Goal: Information Seeking & Learning: Learn about a topic

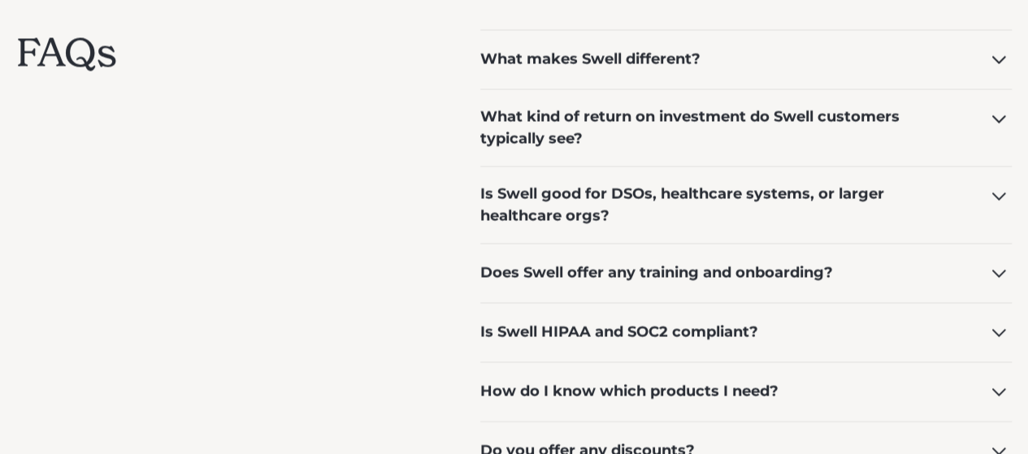
scroll to position [1463, 0]
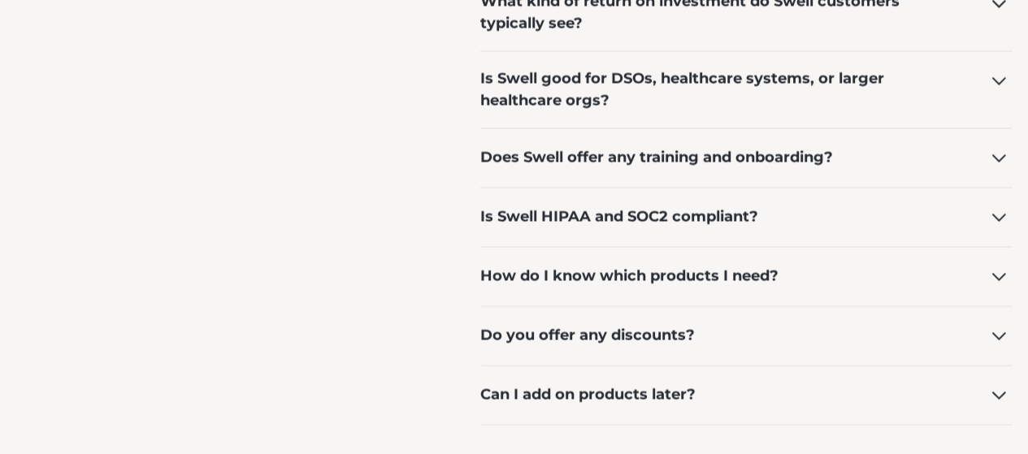
click at [991, 272] on icon at bounding box center [999, 276] width 26 height 26
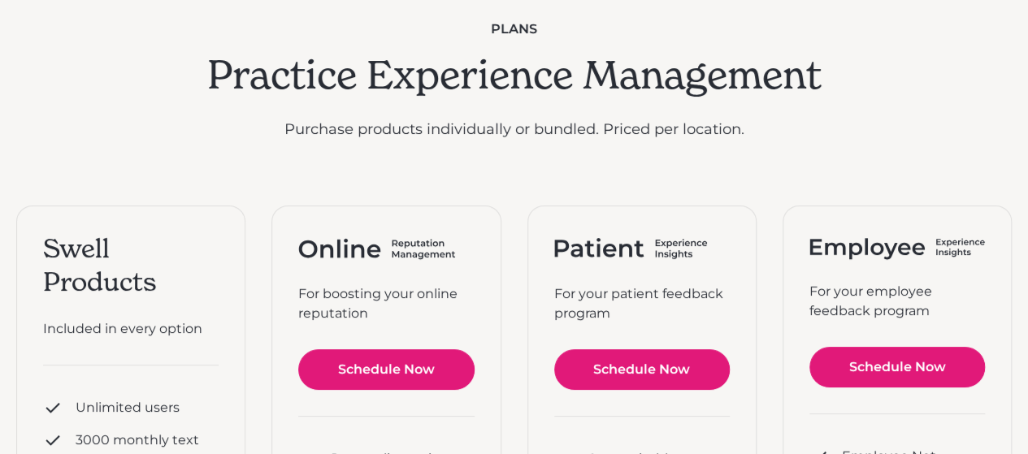
scroll to position [0, 0]
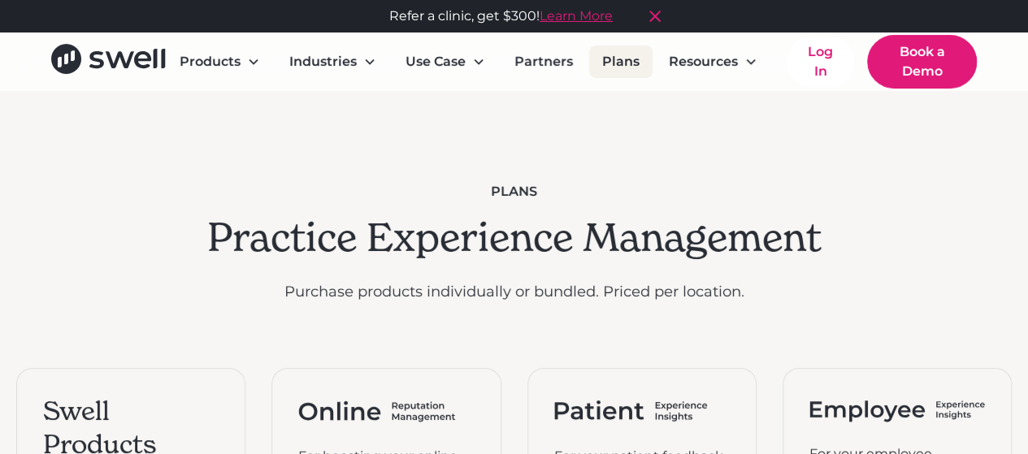
click at [614, 64] on link "Plans" at bounding box center [620, 62] width 63 height 33
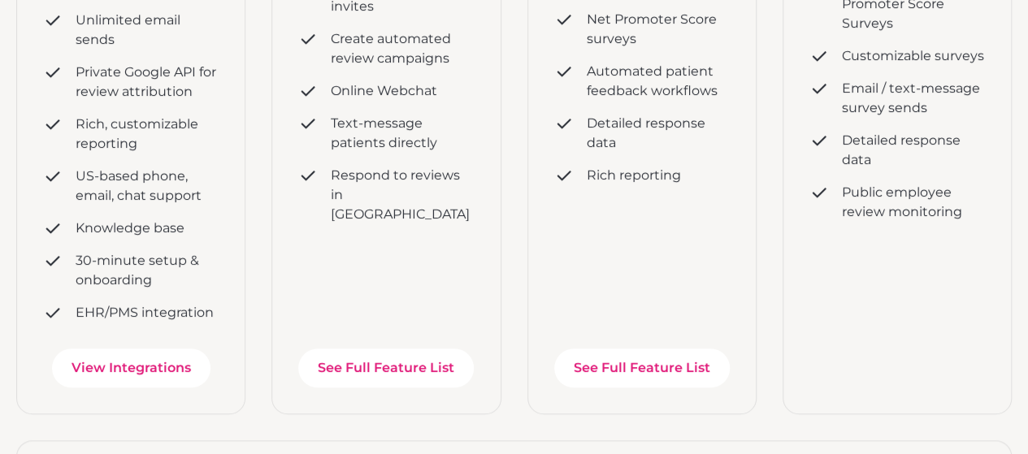
scroll to position [650, 0]
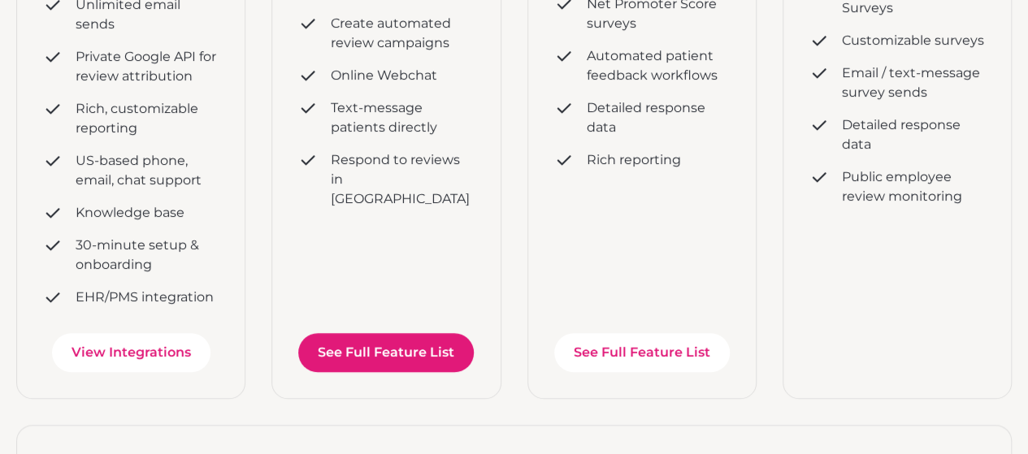
click at [419, 354] on link "See Full Feature List" at bounding box center [386, 352] width 176 height 39
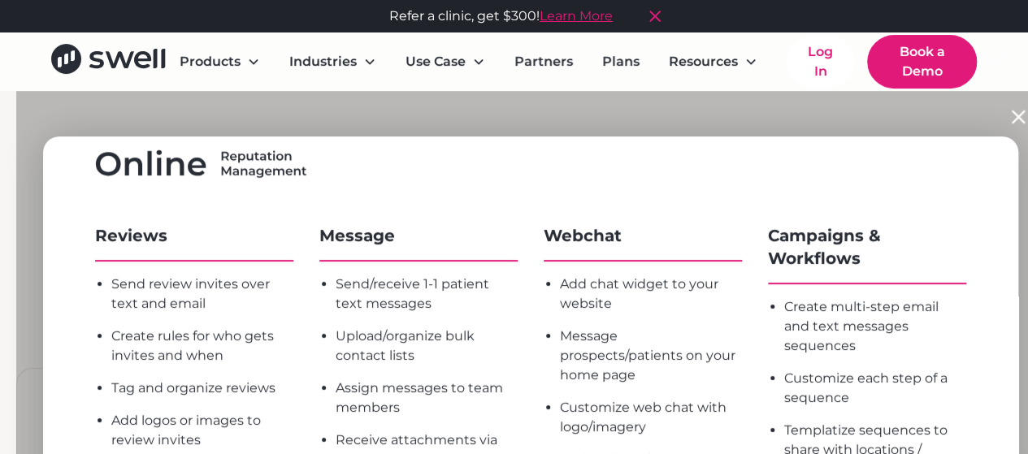
scroll to position [0, 0]
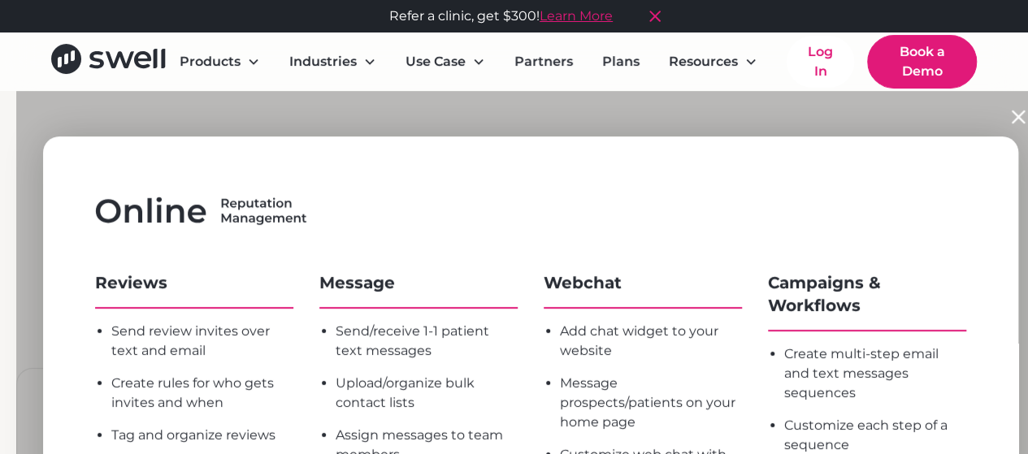
click at [1021, 120] on img at bounding box center [1018, 117] width 26 height 26
